Goal: Task Accomplishment & Management: Complete application form

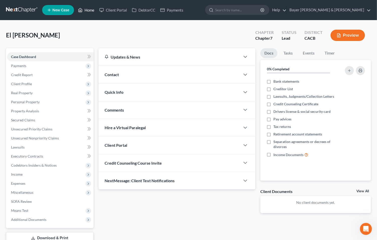
click at [91, 6] on link "Home" at bounding box center [86, 10] width 21 height 9
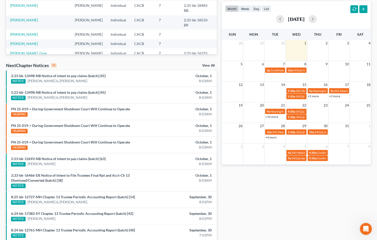
scroll to position [111, 0]
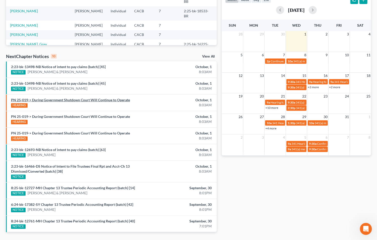
click at [71, 101] on link "PN 25-019-> During Government Shutdown Court Will Continue to Operate" at bounding box center [70, 100] width 119 height 4
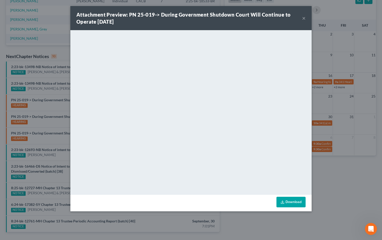
click at [303, 19] on button "×" at bounding box center [304, 18] width 4 height 6
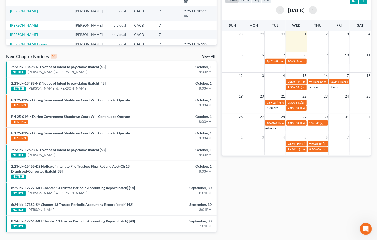
click at [207, 55] on link "View All" at bounding box center [208, 57] width 13 height 4
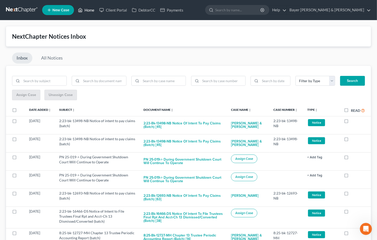
click at [87, 10] on link "Home" at bounding box center [86, 10] width 21 height 9
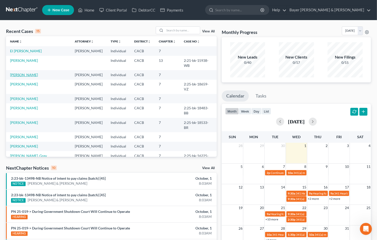
click at [23, 73] on link "[PERSON_NAME]" at bounding box center [24, 75] width 28 height 4
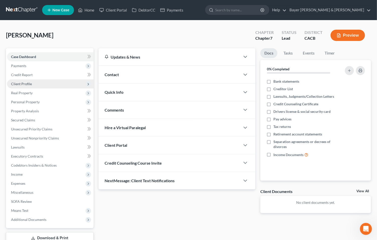
click at [20, 83] on span "Client Profile" at bounding box center [21, 84] width 21 height 4
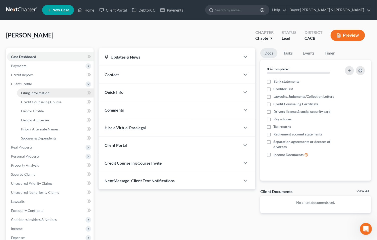
click at [34, 92] on span "Filing Information" at bounding box center [35, 93] width 28 height 4
select select "1"
select select "0"
select select "4"
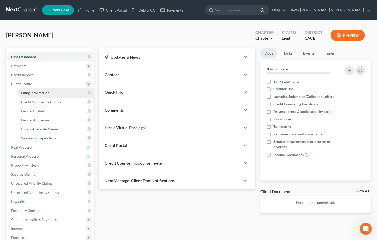
select select "0"
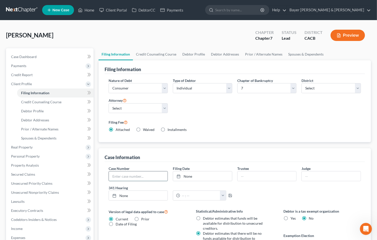
click at [156, 175] on input "text" at bounding box center [138, 176] width 59 height 10
type input "2:25-bk-18748-DS"
click at [330, 175] on input "text" at bounding box center [331, 176] width 59 height 10
type input "[PERSON_NAME]"
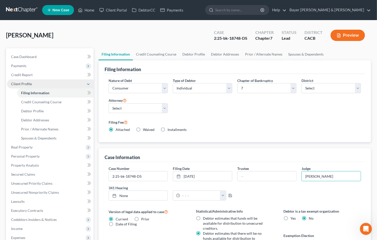
click at [53, 82] on span "Client Profile" at bounding box center [50, 83] width 87 height 9
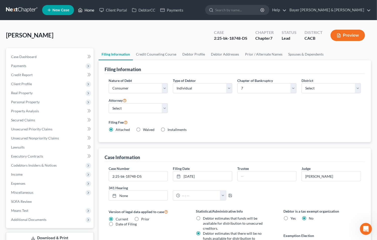
click at [93, 9] on link "Home" at bounding box center [86, 10] width 21 height 9
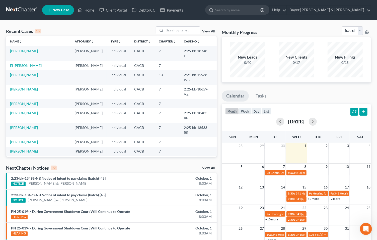
click at [207, 167] on link "View All" at bounding box center [208, 168] width 13 height 4
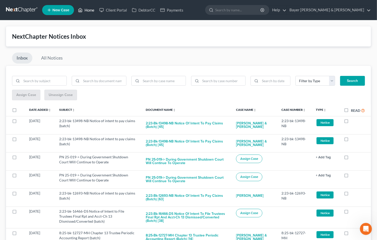
click at [90, 10] on link "Home" at bounding box center [86, 10] width 21 height 9
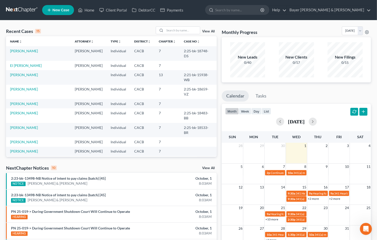
click at [209, 167] on link "View All" at bounding box center [208, 168] width 13 height 4
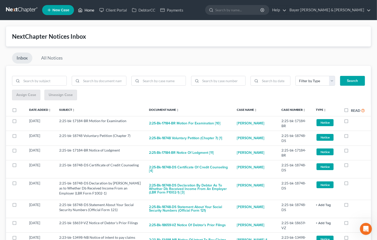
click at [87, 10] on link "Home" at bounding box center [86, 10] width 21 height 9
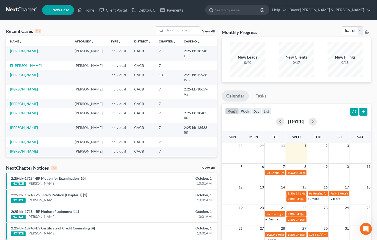
click at [211, 167] on link "View All" at bounding box center [208, 168] width 13 height 4
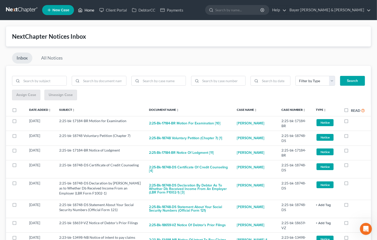
click at [88, 9] on link "Home" at bounding box center [86, 10] width 21 height 9
